Goal: Information Seeking & Learning: Learn about a topic

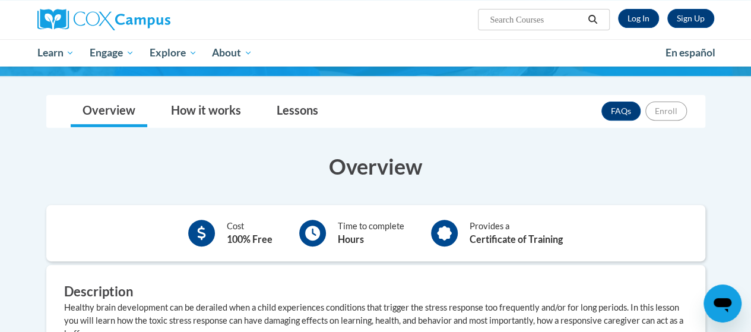
scroll to position [475, 0]
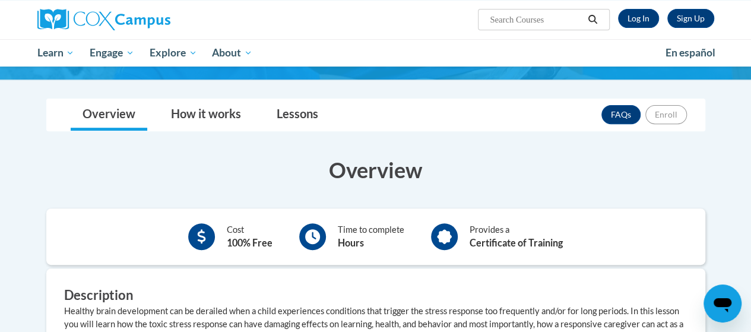
scroll to position [178, 0]
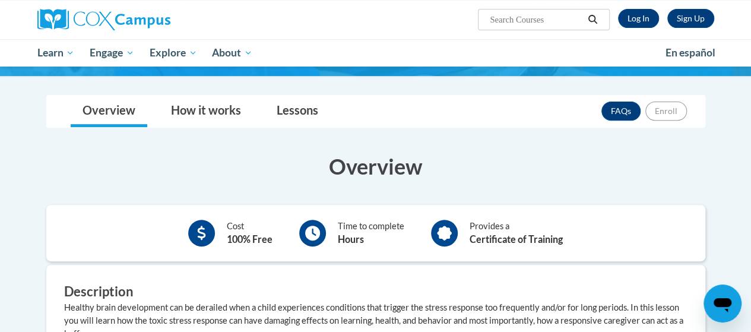
click at [401, 175] on h3 "Overview" at bounding box center [375, 166] width 659 height 30
click at [210, 110] on link "How it works" at bounding box center [206, 111] width 94 height 31
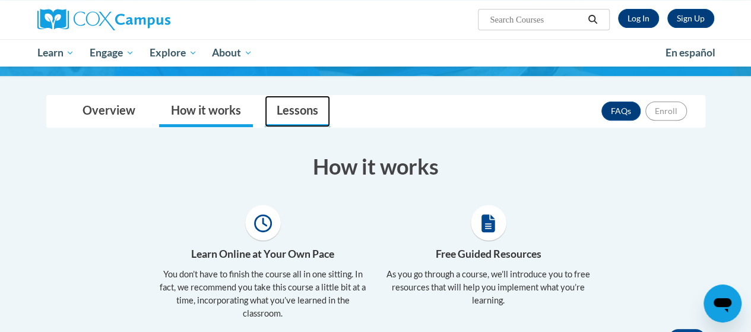
click at [305, 107] on link "Lessons" at bounding box center [297, 111] width 65 height 31
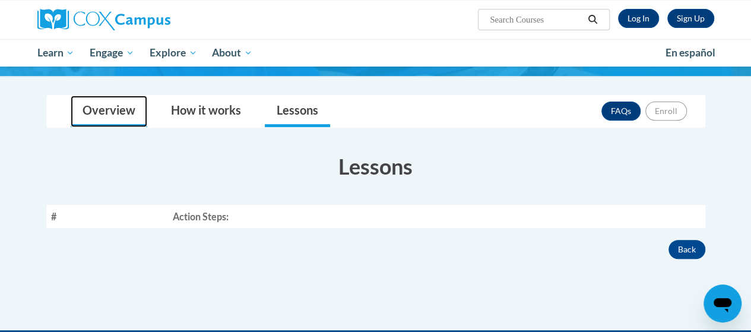
click at [93, 100] on link "Overview" at bounding box center [109, 111] width 77 height 31
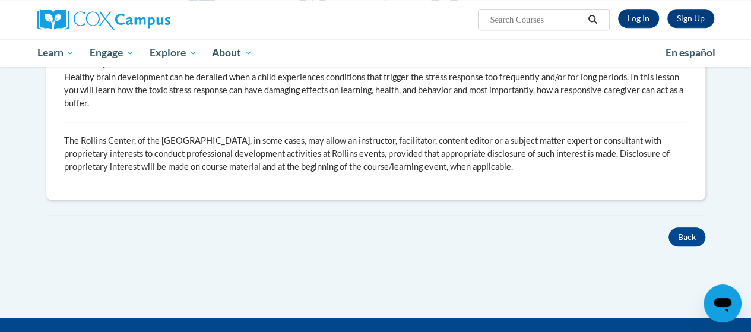
scroll to position [475, 0]
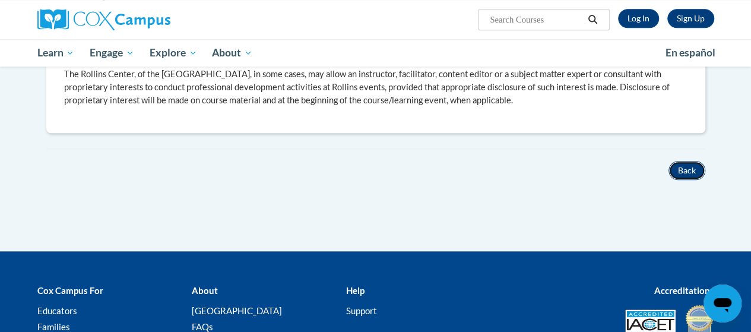
click at [685, 169] on button "Back" at bounding box center [687, 170] width 37 height 19
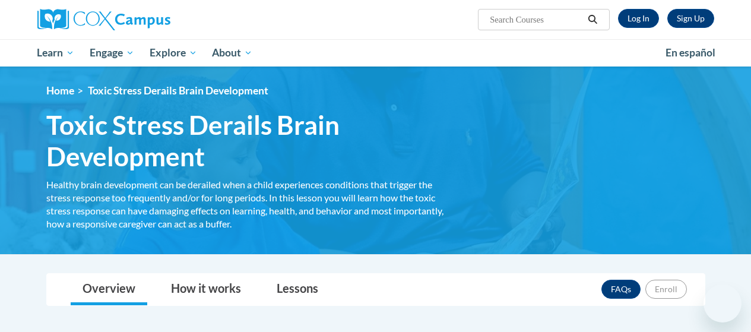
click at [645, 21] on link "Log In" at bounding box center [638, 18] width 41 height 19
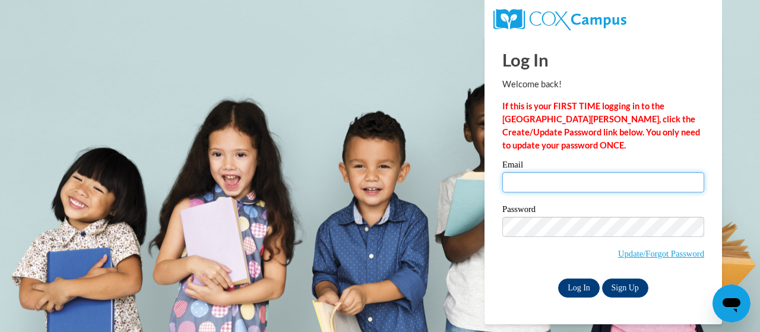
type input "dcanton2ga3@goddardschools.com"
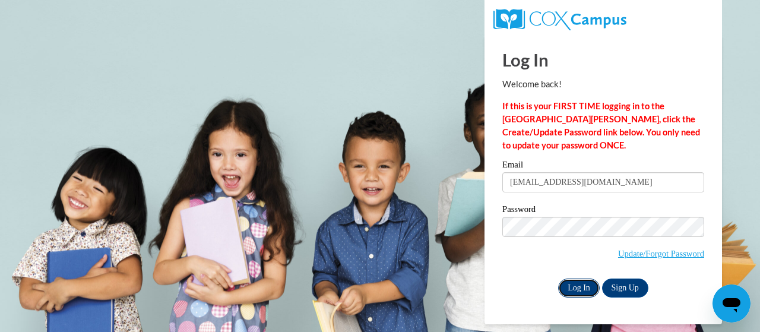
click at [581, 286] on input "Log In" at bounding box center [579, 287] width 42 height 19
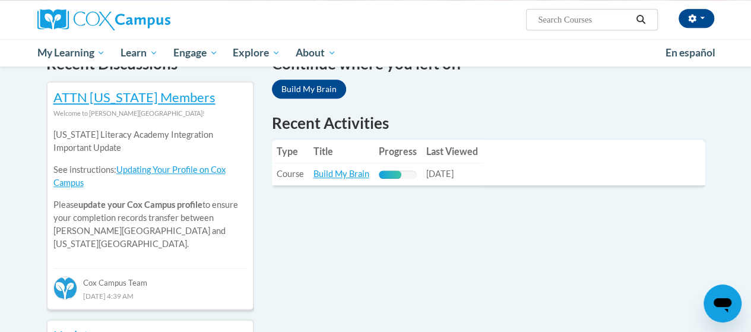
scroll to position [356, 0]
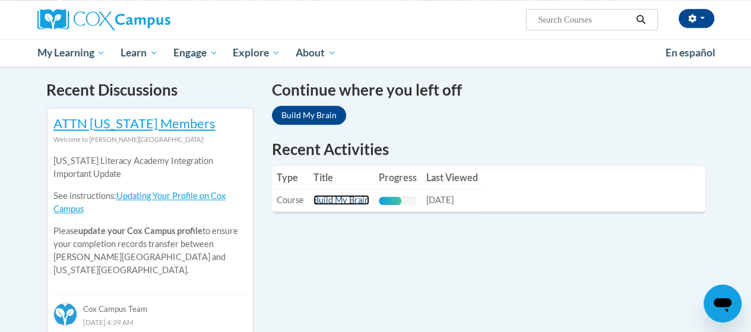
click at [349, 198] on link "Build My Brain" at bounding box center [341, 200] width 56 height 10
